Goal: Task Accomplishment & Management: Manage account settings

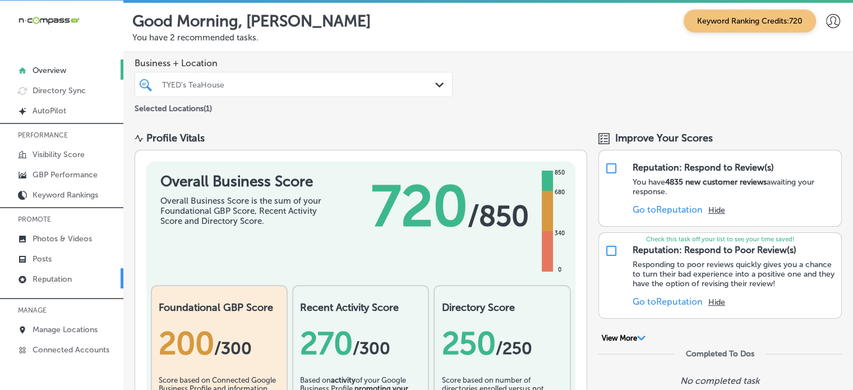
click at [49, 275] on p "Reputation" at bounding box center [52, 279] width 39 height 10
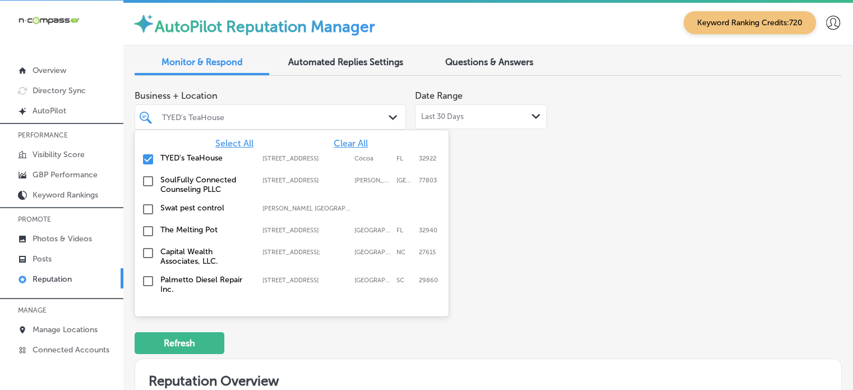
click at [251, 112] on div "TYED's TeaHouse" at bounding box center [276, 117] width 228 height 10
click at [224, 144] on span "Select All" at bounding box center [234, 143] width 38 height 11
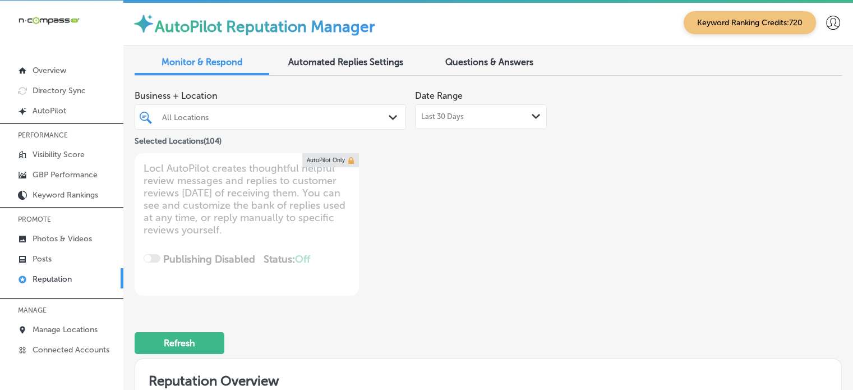
click at [581, 247] on div "Business + Location All Locations Path Created with Sketch. Selected Locations …" at bounding box center [488, 190] width 707 height 211
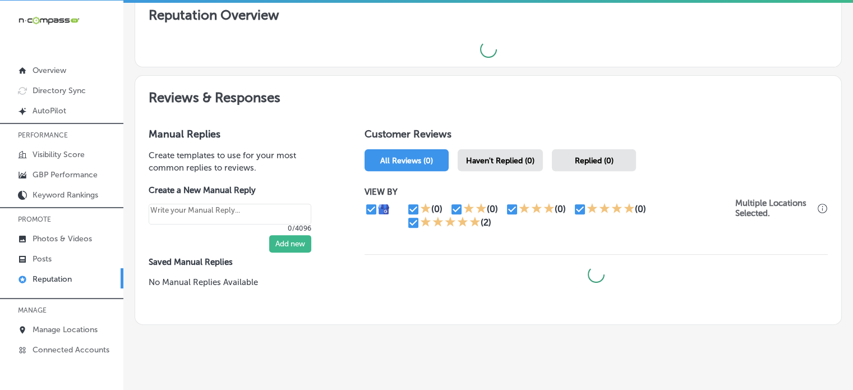
scroll to position [379, 0]
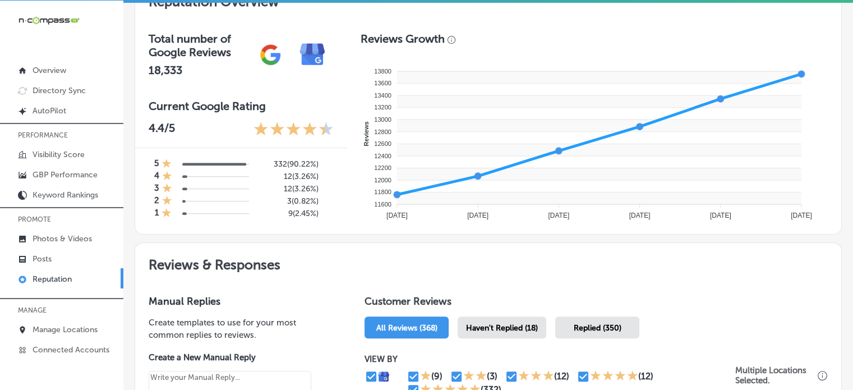
click at [522, 326] on span "Haven't Replied (18)" at bounding box center [502, 328] width 72 height 10
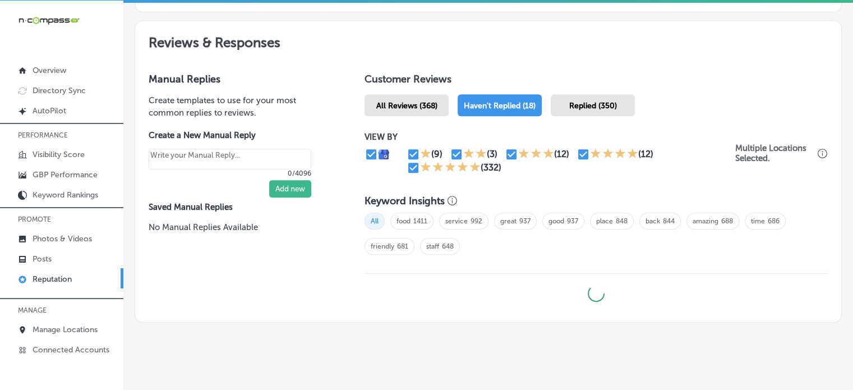
type textarea "x"
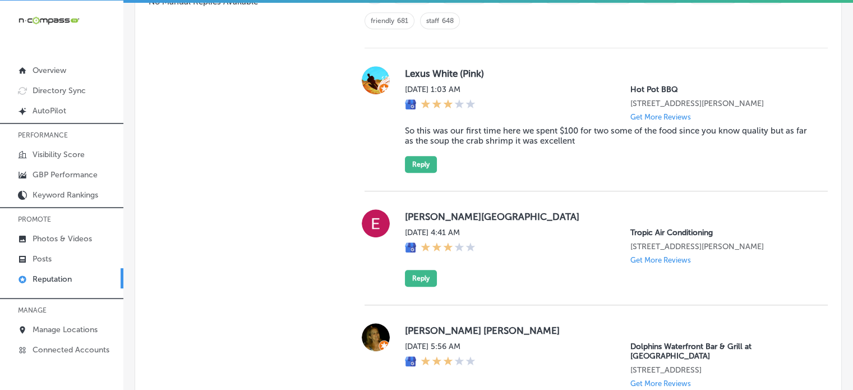
scroll to position [825, 0]
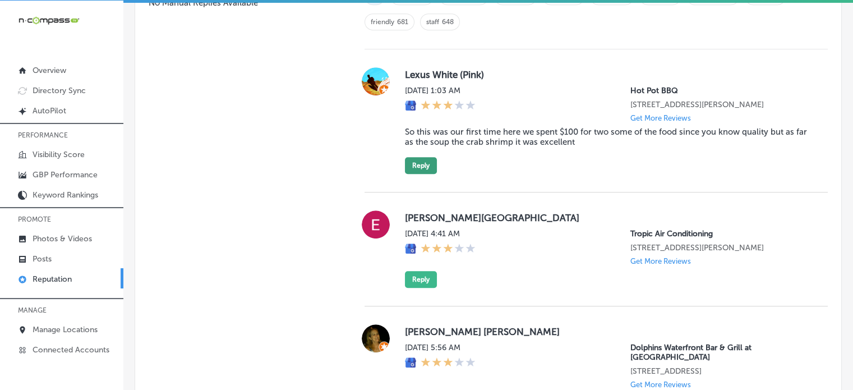
click at [419, 171] on button "Reply" at bounding box center [421, 165] width 32 height 17
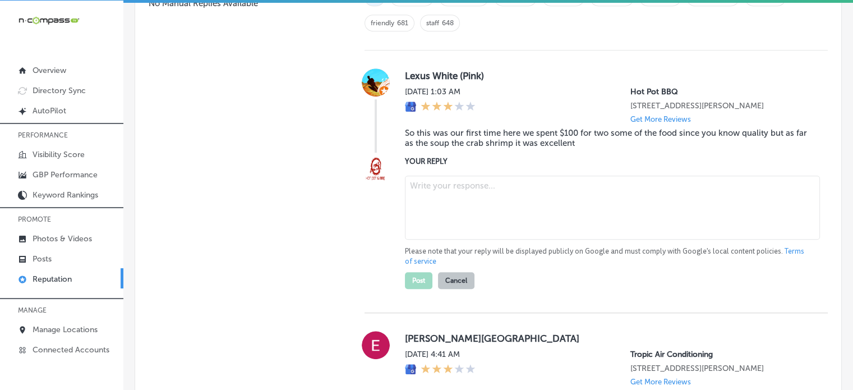
scroll to position [858, 0]
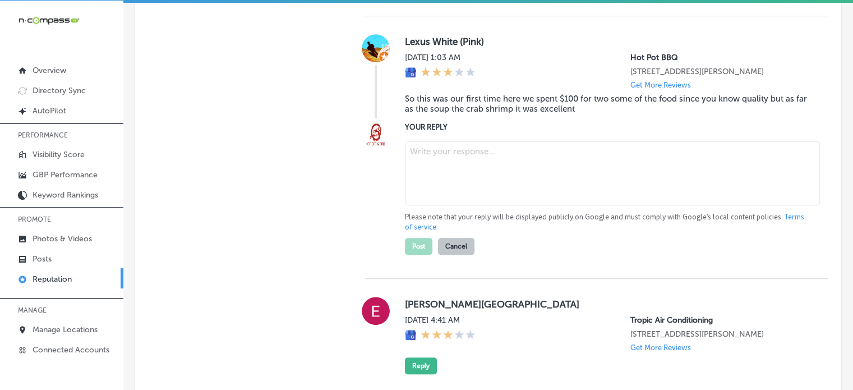
click at [495, 176] on textarea at bounding box center [612, 173] width 415 height 64
paste textarea "Thank you for sharing your feedback, [PERSON_NAME]. We're glad to hear you enjo…"
type textarea "Thank you for sharing your feedback, [PERSON_NAME]. We're glad to hear you enjo…"
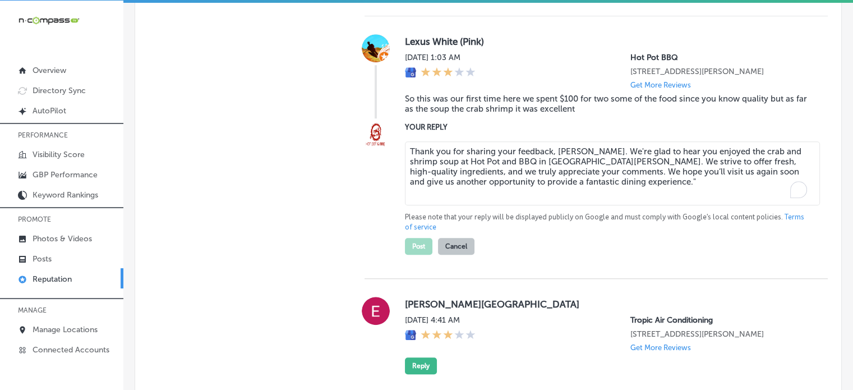
type textarea "x"
type textarea "Thank you for sharing your feedback, [PERSON_NAME]. We're glad to hear you enjo…"
click at [417, 255] on button "Post" at bounding box center [418, 246] width 27 height 17
type textarea "x"
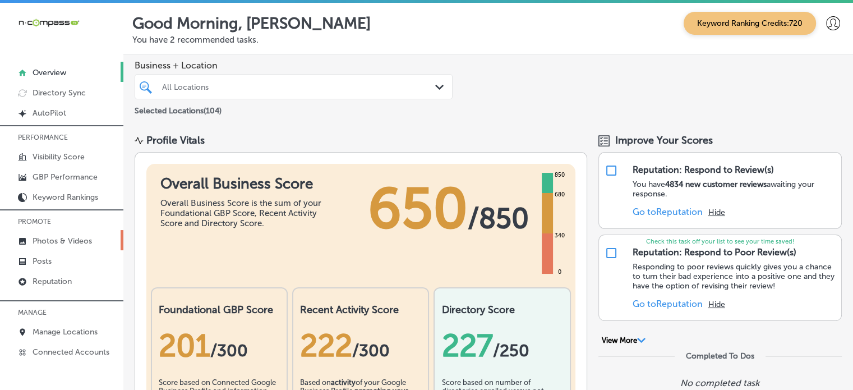
click at [70, 242] on p "Photos & Videos" at bounding box center [62, 241] width 59 height 10
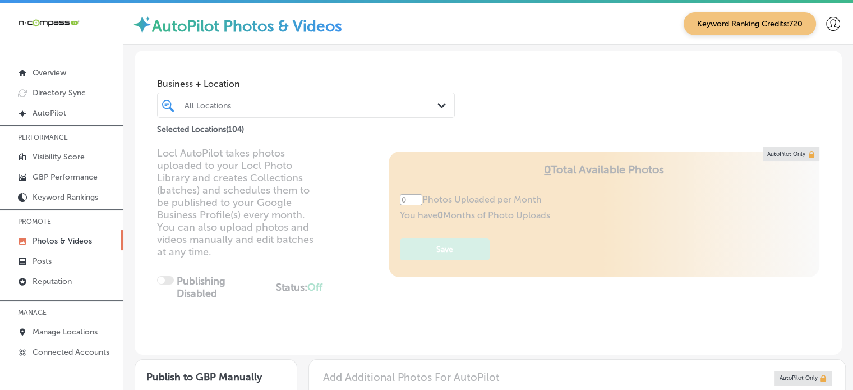
type input "5"
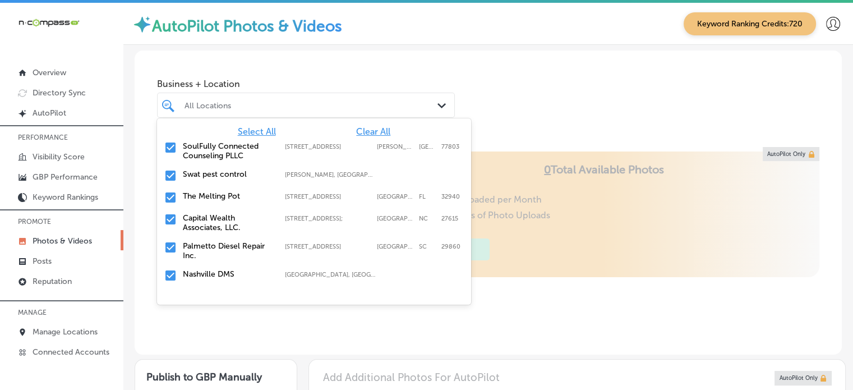
click at [283, 100] on div "All Locations" at bounding box center [311, 105] width 254 height 10
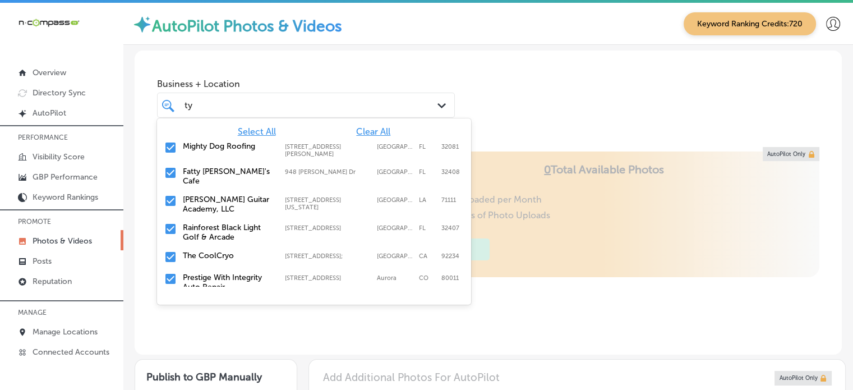
type input "t"
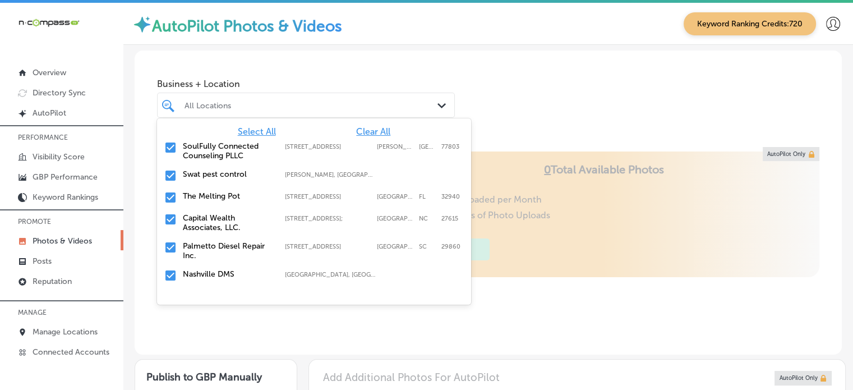
click at [359, 129] on span "Clear All" at bounding box center [373, 131] width 34 height 11
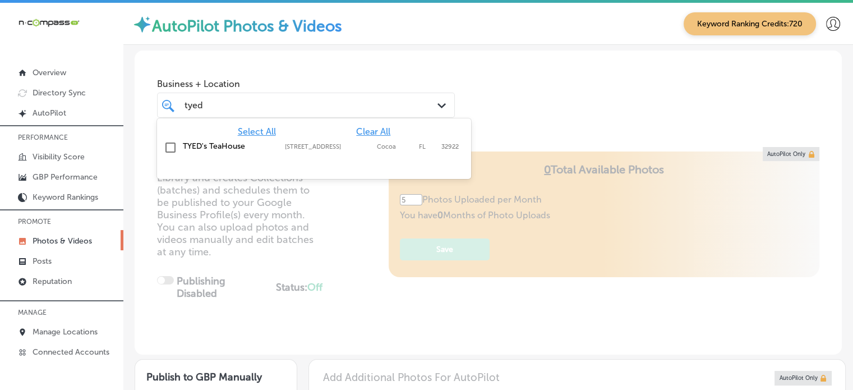
click at [222, 149] on label "TYED's TeaHouse" at bounding box center [228, 146] width 91 height 10
type input "tyed"
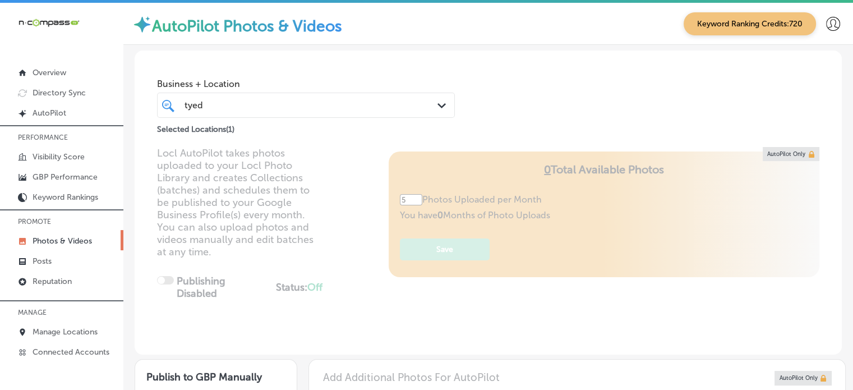
click at [307, 251] on div "Locl AutoPilot takes photos uploaded to your Locl Photo Library and creates Col…" at bounding box center [488, 250] width 707 height 207
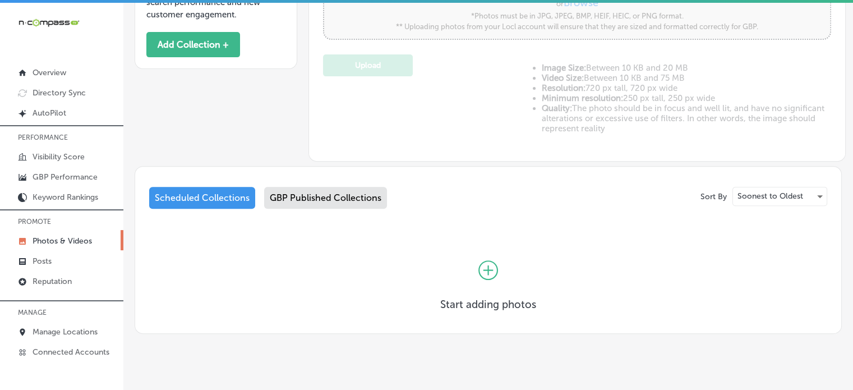
scroll to position [427, 0]
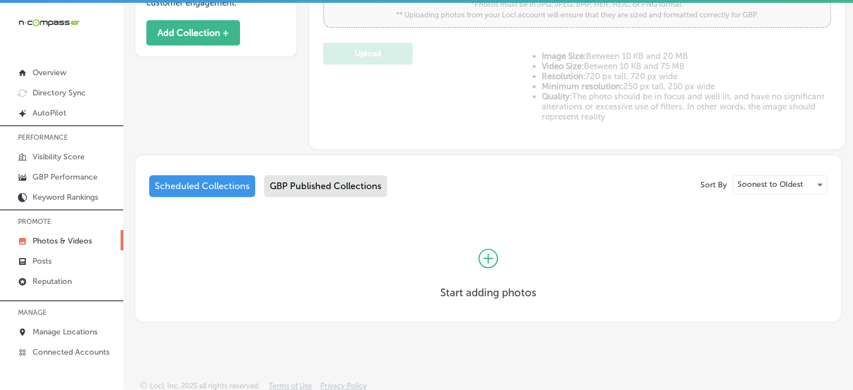
click at [324, 184] on div "GBP Published Collections" at bounding box center [325, 186] width 123 height 22
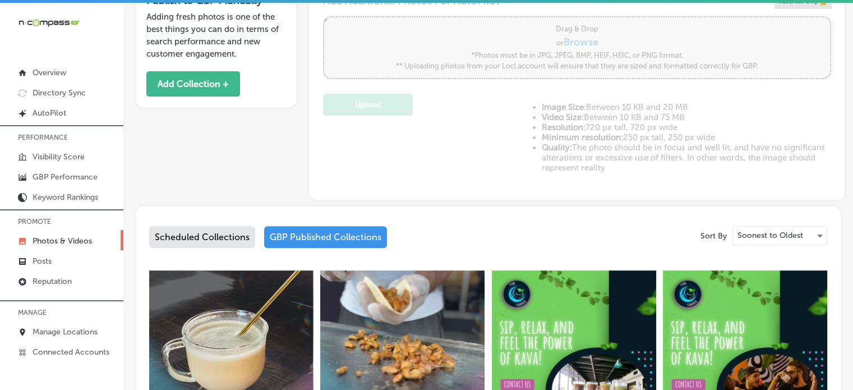
scroll to position [427, 0]
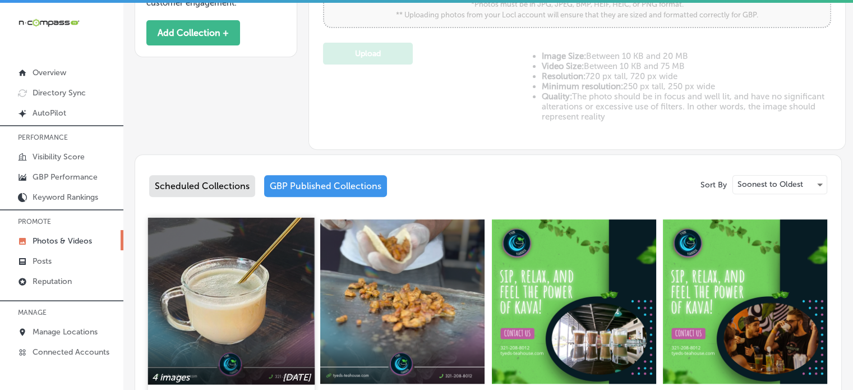
click at [254, 271] on img at bounding box center [231, 301] width 167 height 167
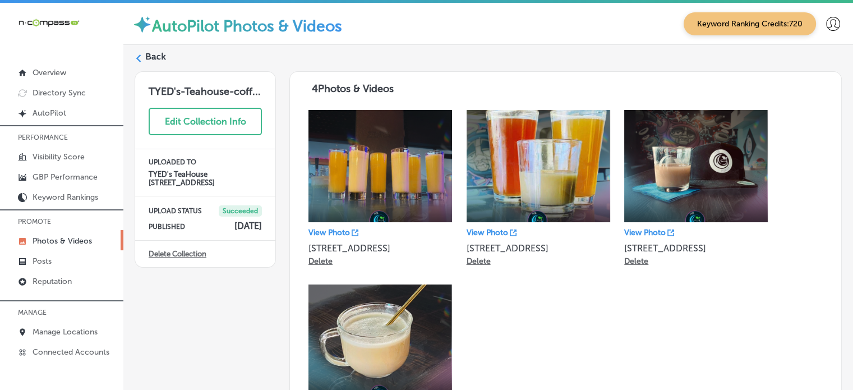
click at [161, 56] on label "Back" at bounding box center [155, 56] width 21 height 12
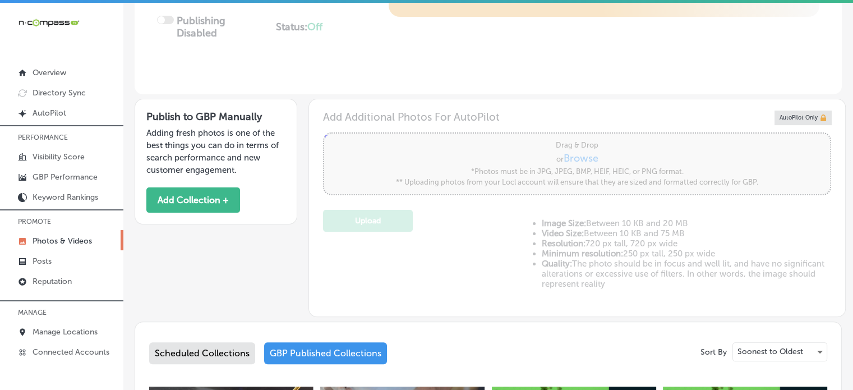
type input "5"
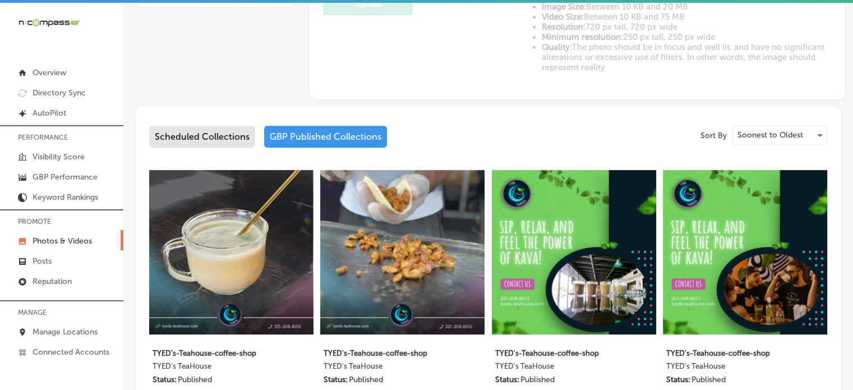
scroll to position [478, 0]
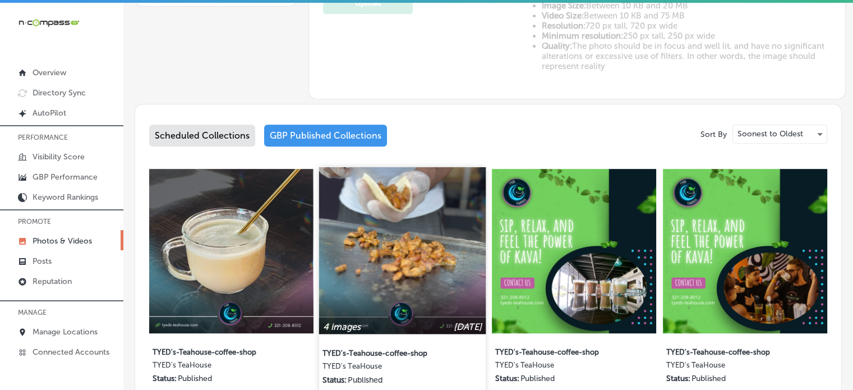
click at [428, 248] on img at bounding box center [402, 250] width 167 height 167
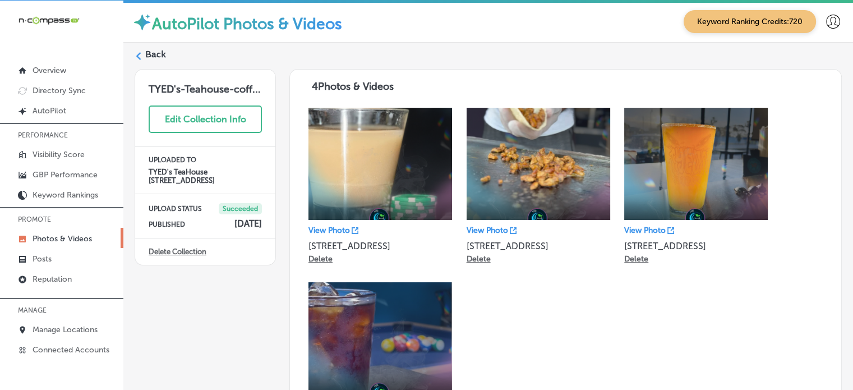
click at [149, 53] on label "Back" at bounding box center [155, 54] width 21 height 12
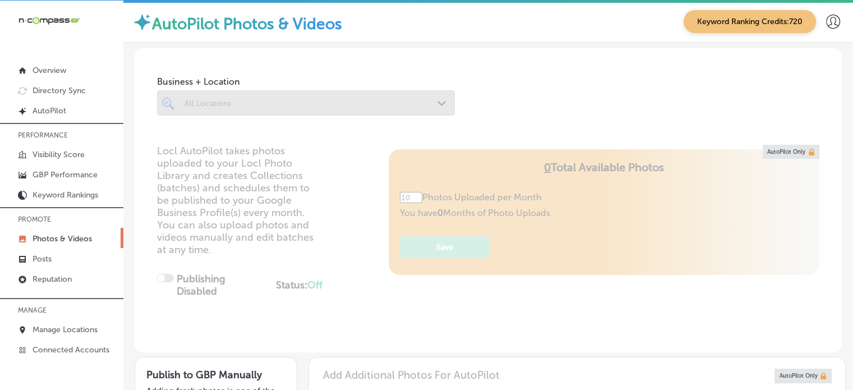
type input "5"
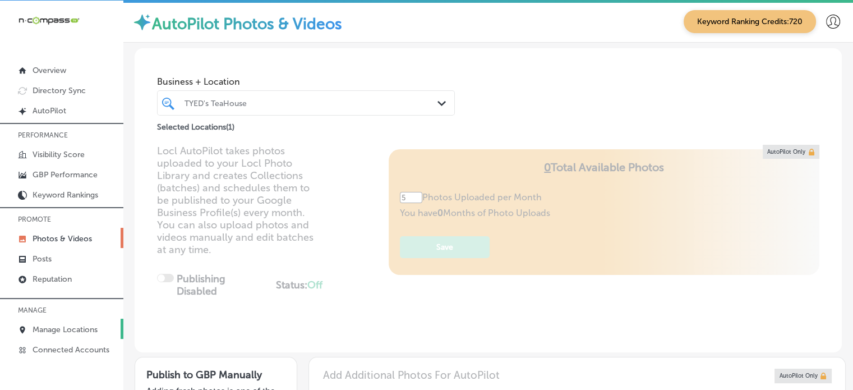
click at [80, 331] on p "Manage Locations" at bounding box center [65, 330] width 65 height 10
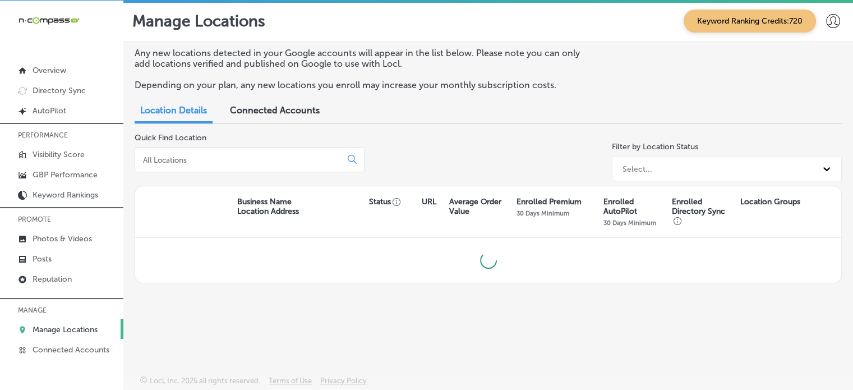
click at [253, 157] on input at bounding box center [240, 160] width 197 height 10
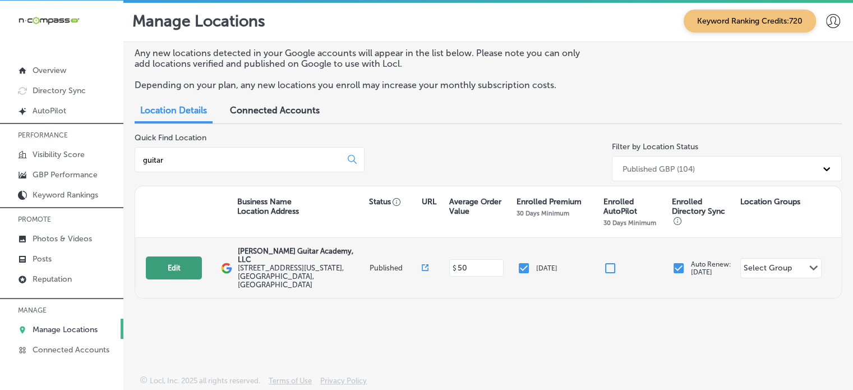
type input "guitar"
click at [164, 259] on button "Edit" at bounding box center [174, 267] width 56 height 23
select select "US"
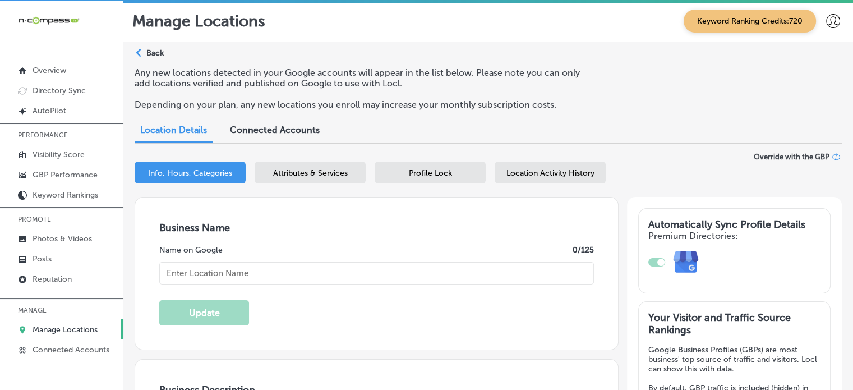
type input "[PERSON_NAME] Guitar Academy, LLC"
type textarea "Unlock your musical potential with engaging, fun-focused guitar lessons designe…"
type input "3740 E. Texas St"
type input "Suite 200"
type input "[GEOGRAPHIC_DATA]"
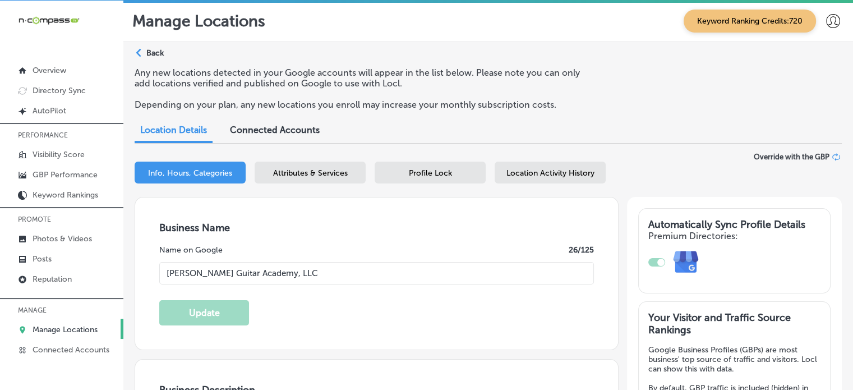
type input "71111"
type input "US"
type input "https://hirschguitaracademy.com/"
checkbox input "true"
type input "+1 318 224 2442"
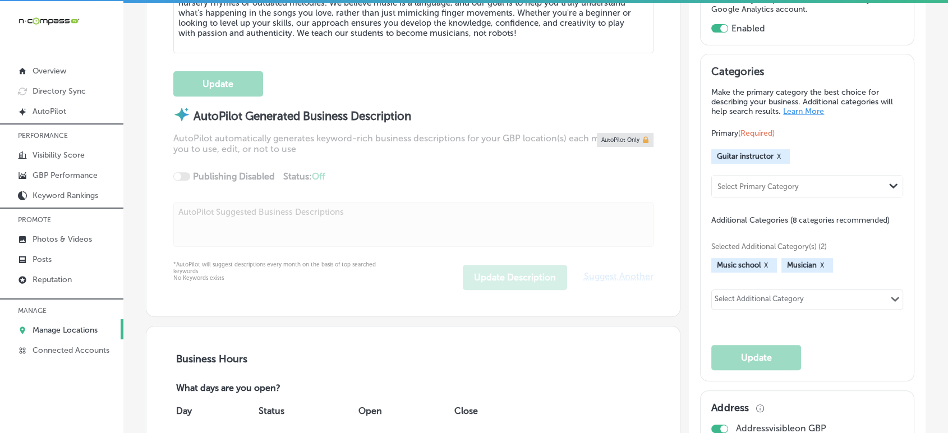
scroll to position [449, 0]
click at [48, 169] on link "GBP Performance" at bounding box center [61, 174] width 123 height 20
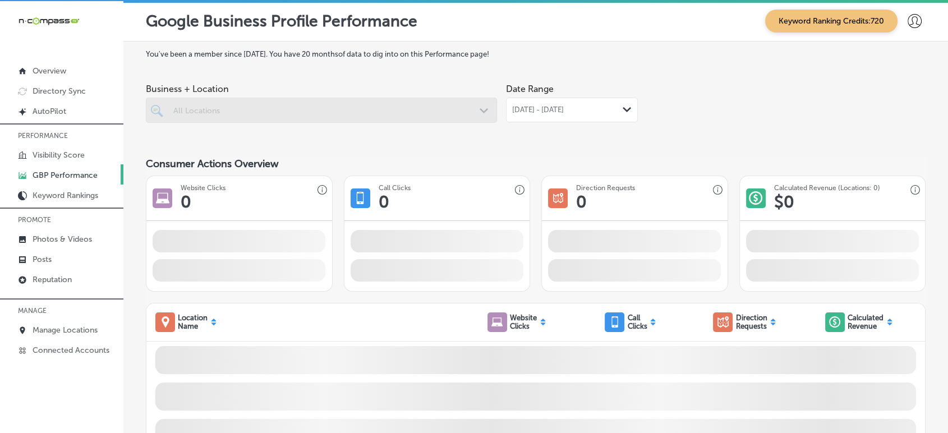
click at [538, 105] on div "Aug 01, 2025 - Aug 31, 2025 Path Created with Sketch." at bounding box center [572, 110] width 132 height 25
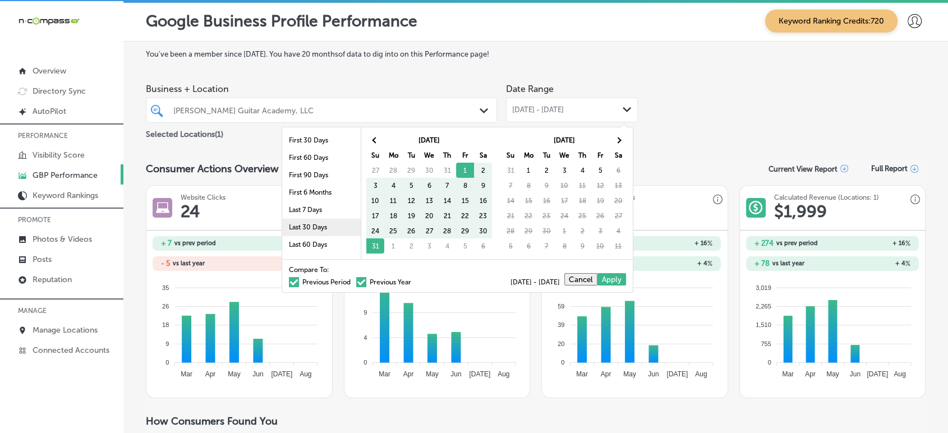
scroll to position [64, 0]
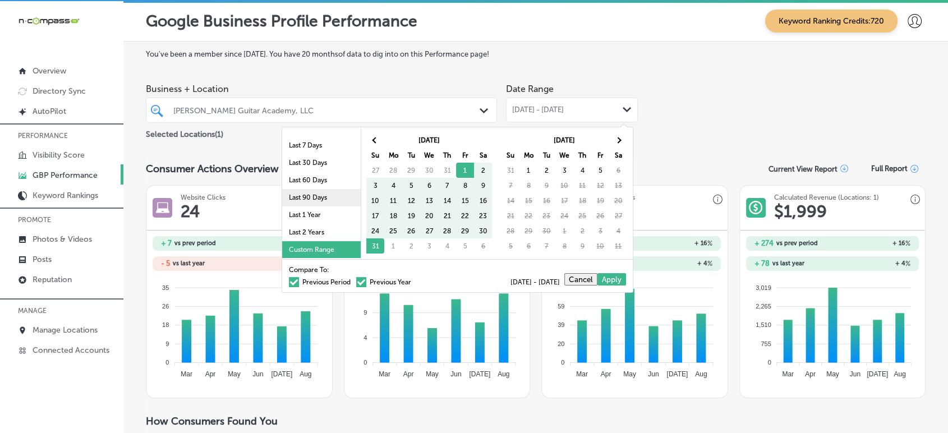
click at [311, 196] on li "Last 90 Days" at bounding box center [321, 197] width 78 height 17
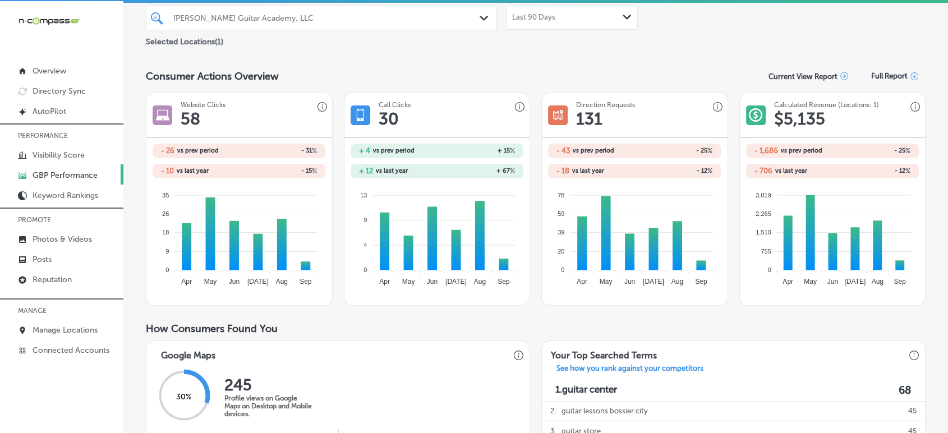
scroll to position [0, 0]
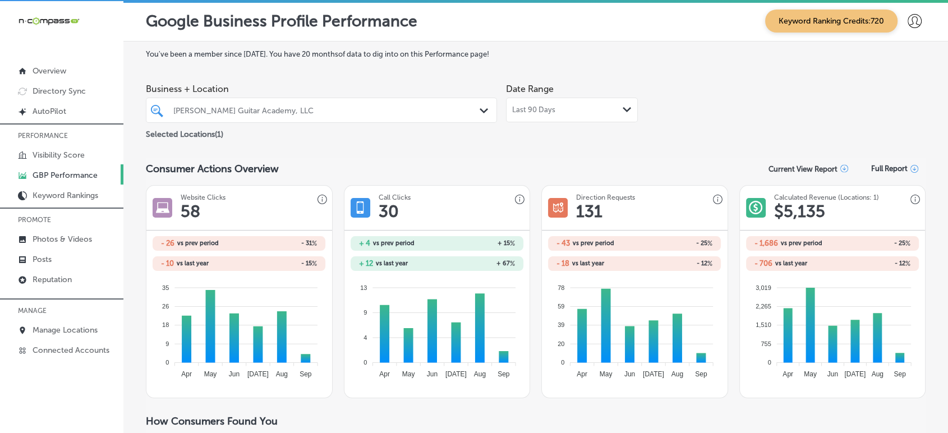
click at [546, 108] on span "Last 90 Days" at bounding box center [533, 109] width 43 height 9
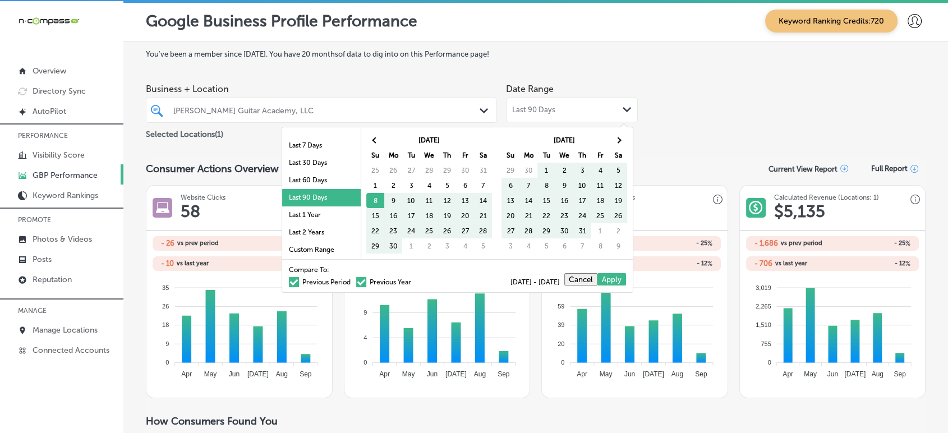
click at [357, 280] on label "Previous Year" at bounding box center [383, 282] width 55 height 7
click at [413, 280] on input "Previous Year" at bounding box center [413, 280] width 0 height 0
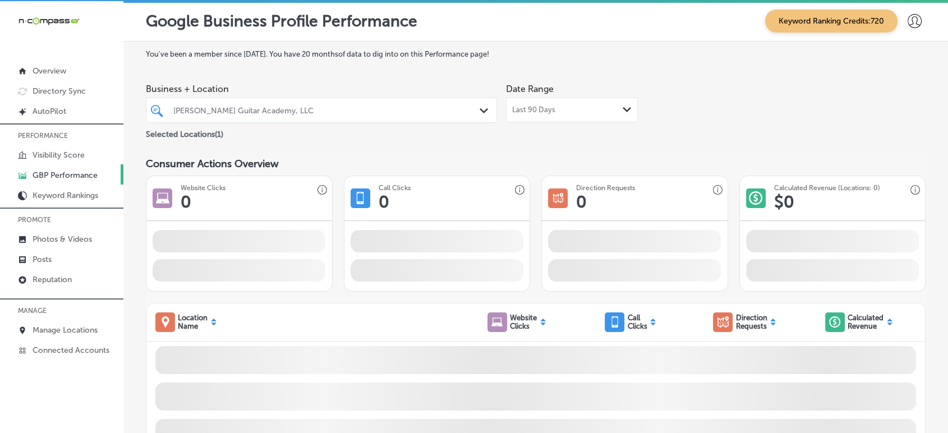
click at [345, 344] on div at bounding box center [535, 359] width 778 height 36
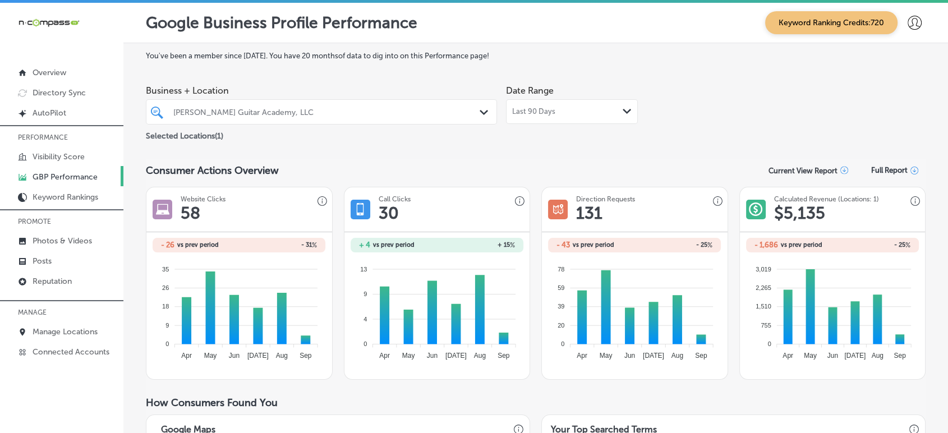
click at [538, 111] on span "Last 90 Days" at bounding box center [533, 111] width 43 height 9
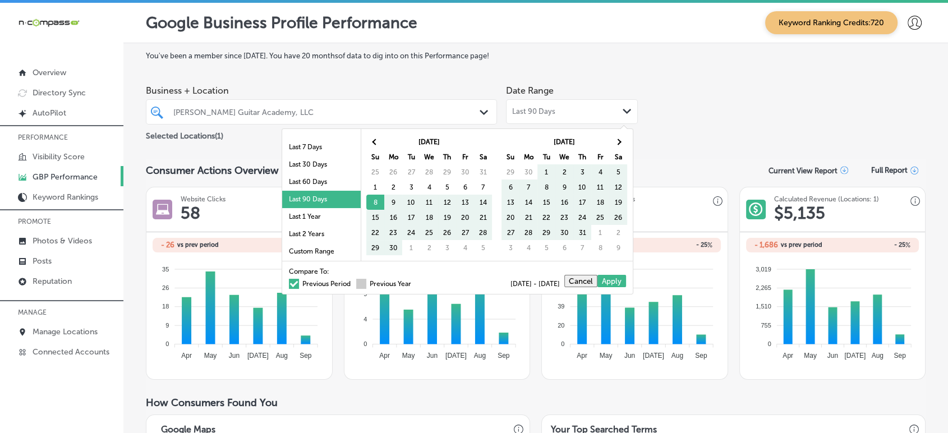
click at [356, 284] on span at bounding box center [361, 284] width 10 height 10
click at [413, 282] on input "Previous Year" at bounding box center [413, 282] width 0 height 0
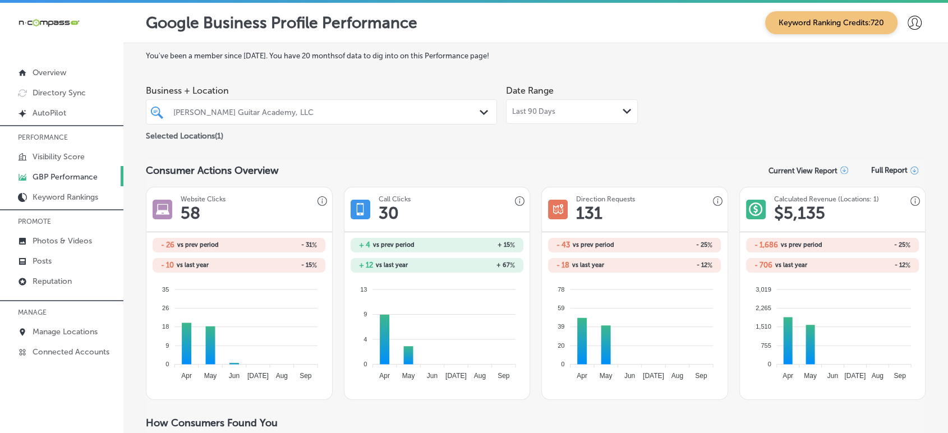
click at [521, 110] on span "Last 90 Days" at bounding box center [533, 111] width 43 height 9
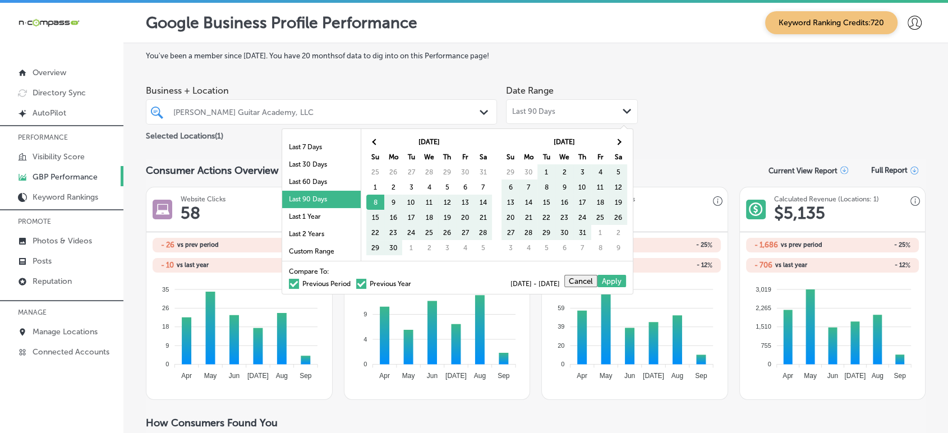
click at [295, 286] on label "Previous Period" at bounding box center [320, 283] width 62 height 7
click at [353, 282] on input "Previous Period" at bounding box center [353, 282] width 0 height 0
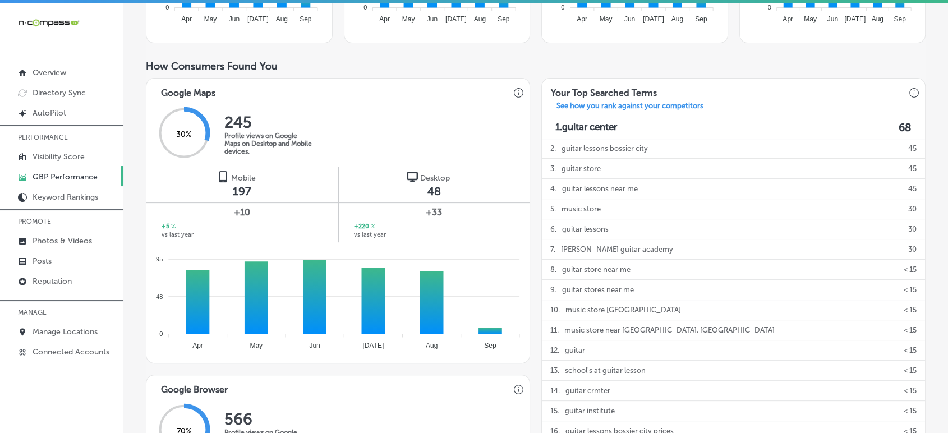
scroll to position [336, 0]
click at [62, 72] on p "Overview" at bounding box center [50, 73] width 34 height 10
